Goal: Check status: Check status

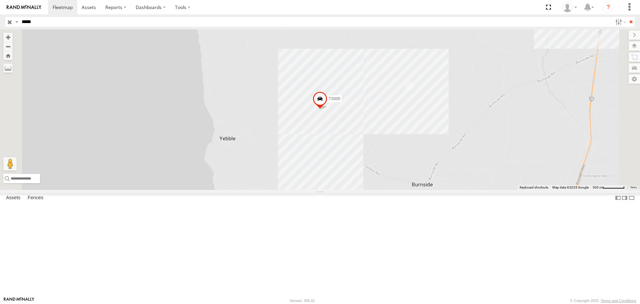
type input "*****"
click at [627, 17] on input "**" at bounding box center [631, 22] width 8 height 10
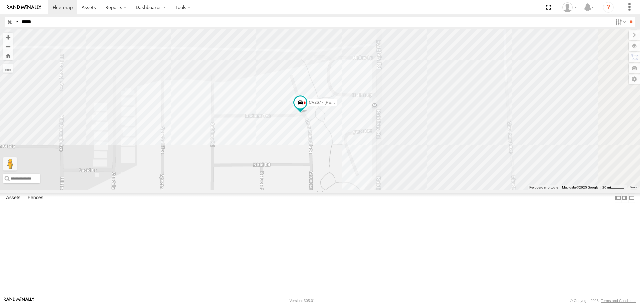
drag, startPoint x: 419, startPoint y: 168, endPoint x: 401, endPoint y: 186, distance: 25.2
click at [401, 187] on div "CV267 - [PERSON_NAME]" at bounding box center [320, 109] width 640 height 160
click at [407, 108] on div "CV267 - [PERSON_NAME]" at bounding box center [320, 109] width 640 height 160
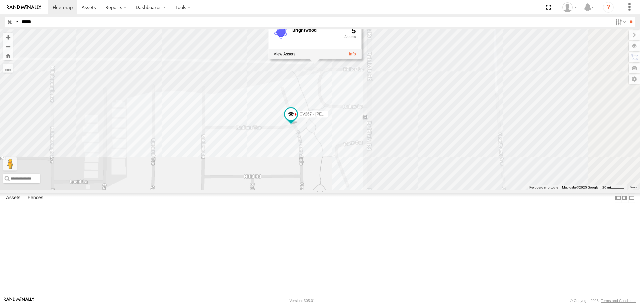
drag, startPoint x: 301, startPoint y: 183, endPoint x: 284, endPoint y: 209, distance: 31.4
click at [284, 189] on div "CV267 - [PERSON_NAME] 5" at bounding box center [320, 109] width 640 height 160
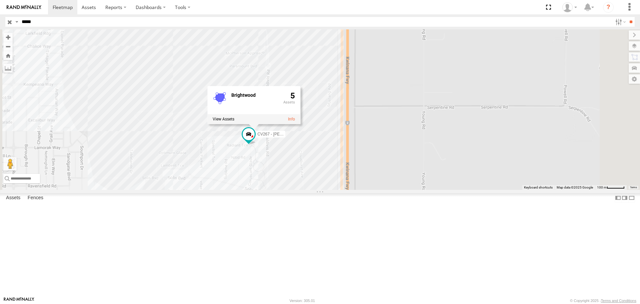
click at [324, 189] on div "CV267 - [PERSON_NAME] 5" at bounding box center [320, 109] width 640 height 160
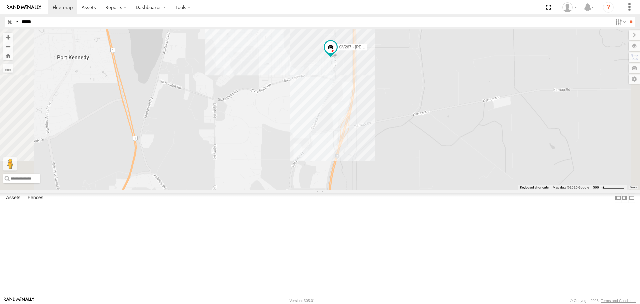
drag, startPoint x: 404, startPoint y: 142, endPoint x: 357, endPoint y: 177, distance: 57.9
click at [357, 177] on div "CV267 - [PERSON_NAME]" at bounding box center [320, 109] width 640 height 160
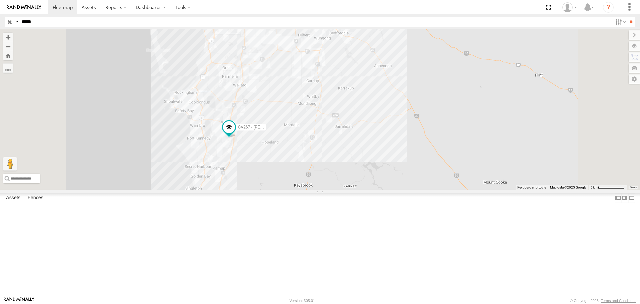
drag, startPoint x: 219, startPoint y: 50, endPoint x: 255, endPoint y: 228, distance: 181.6
click at [259, 189] on div "CV267 - [PERSON_NAME]" at bounding box center [320, 109] width 640 height 160
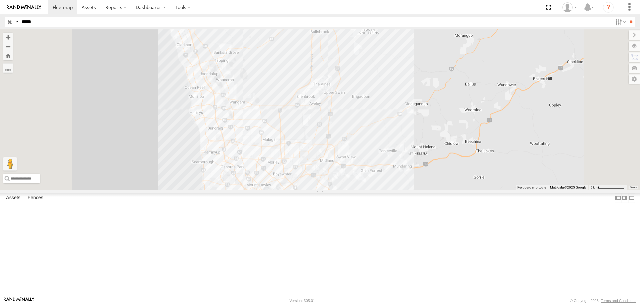
drag, startPoint x: 310, startPoint y: 58, endPoint x: 298, endPoint y: 200, distance: 142.5
click at [303, 189] on div "CV267 - [PERSON_NAME]" at bounding box center [320, 109] width 640 height 160
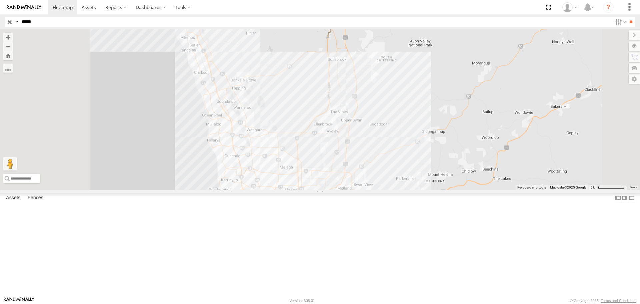
drag, startPoint x: 299, startPoint y: 120, endPoint x: 302, endPoint y: 129, distance: 10.2
click at [306, 130] on div "CV267 - [PERSON_NAME]" at bounding box center [320, 109] width 640 height 160
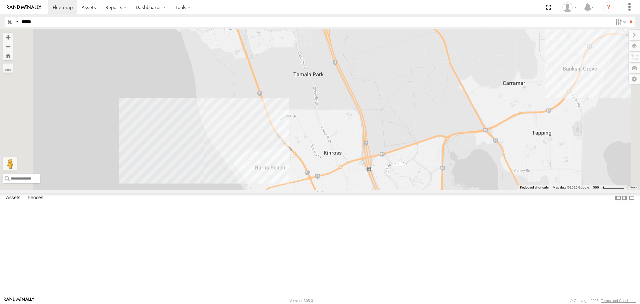
click at [306, 183] on div "CV267 - [PERSON_NAME]" at bounding box center [320, 109] width 640 height 160
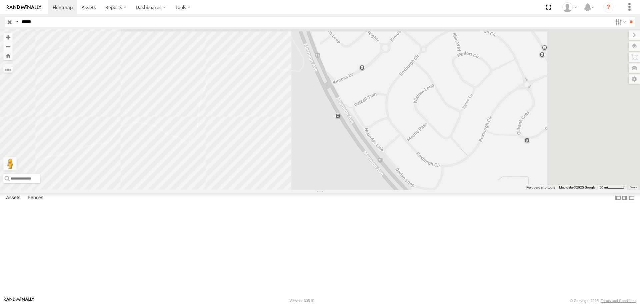
drag, startPoint x: 390, startPoint y: 100, endPoint x: 362, endPoint y: 187, distance: 90.7
click at [362, 187] on div "CV267 - [PERSON_NAME] Burns Beach 5" at bounding box center [320, 109] width 640 height 160
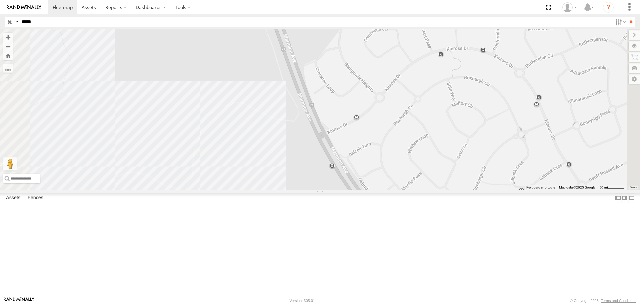
click at [632, 44] on label at bounding box center [634, 45] width 11 height 9
click at [0, 0] on span "Basemaps" at bounding box center [0, 0] width 0 height 0
click at [0, 0] on span "Satellite + Roadmap" at bounding box center [0, 0] width 0 height 0
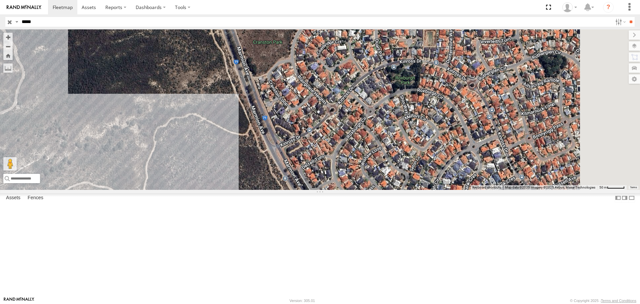
drag, startPoint x: 358, startPoint y: 207, endPoint x: 309, endPoint y: 221, distance: 51.2
click at [309, 189] on div "CV267 - [PERSON_NAME] Burns Beach 5" at bounding box center [320, 109] width 640 height 160
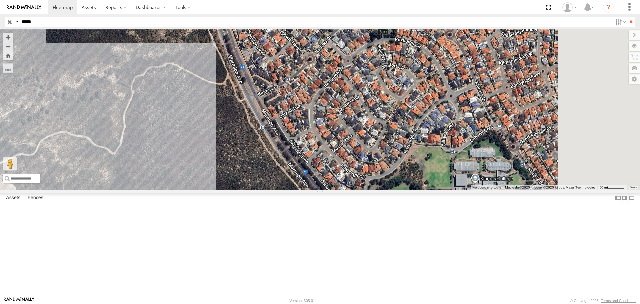
drag, startPoint x: 317, startPoint y: 222, endPoint x: 295, endPoint y: 170, distance: 56.1
click at [295, 170] on div "CV267 - [PERSON_NAME] Burns Beach 5" at bounding box center [320, 109] width 640 height 160
